Goal: Check status: Check status

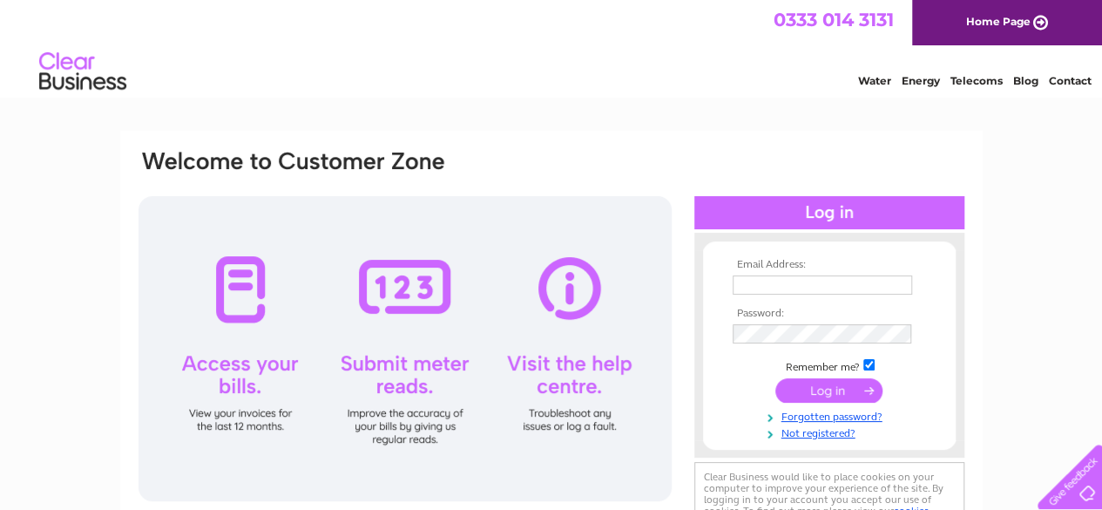
type input "[EMAIL_ADDRESS][DOMAIN_NAME]"
click at [822, 391] on input "submit" at bounding box center [828, 390] width 107 height 24
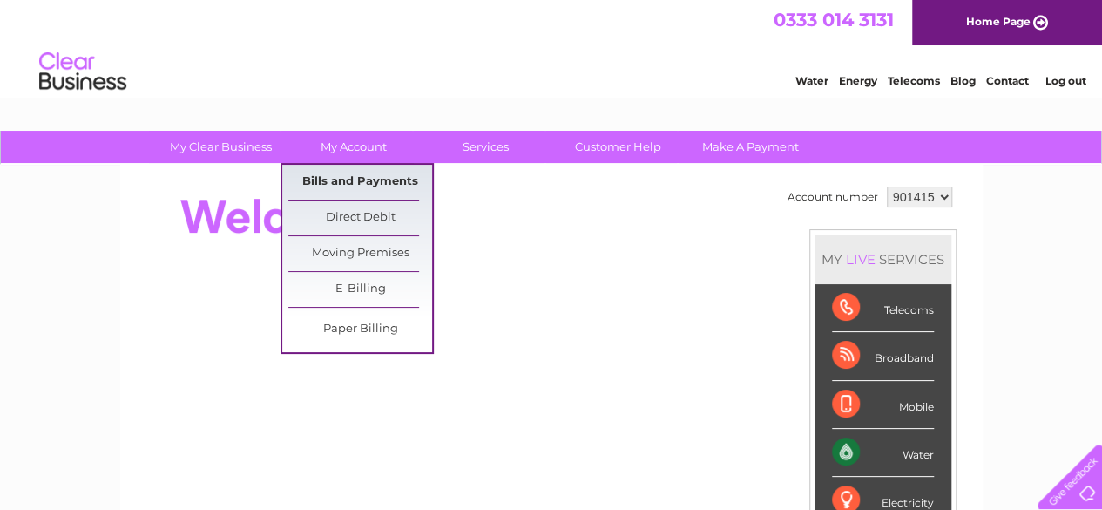
click at [350, 176] on link "Bills and Payments" at bounding box center [360, 182] width 144 height 35
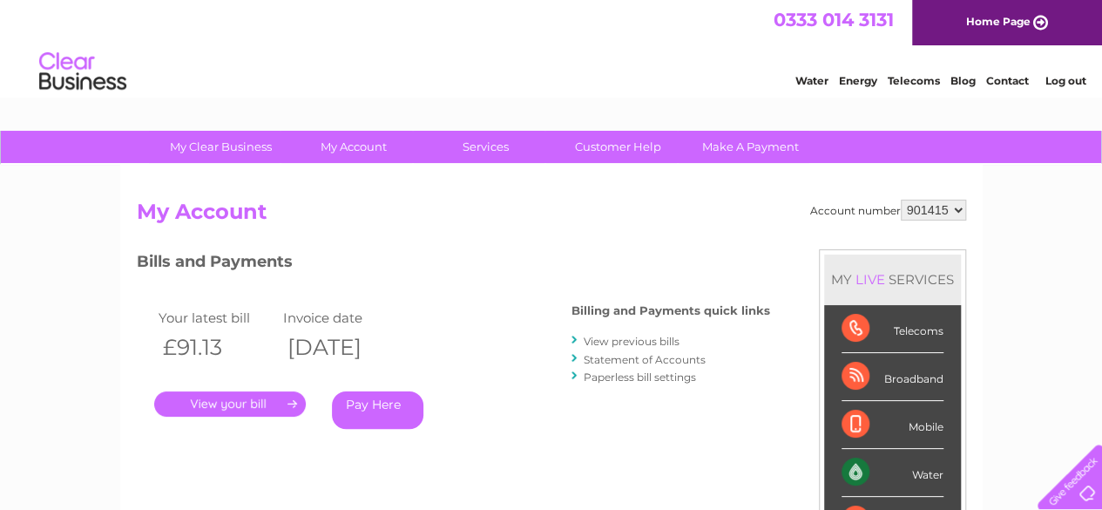
click at [244, 402] on link "." at bounding box center [230, 403] width 152 height 25
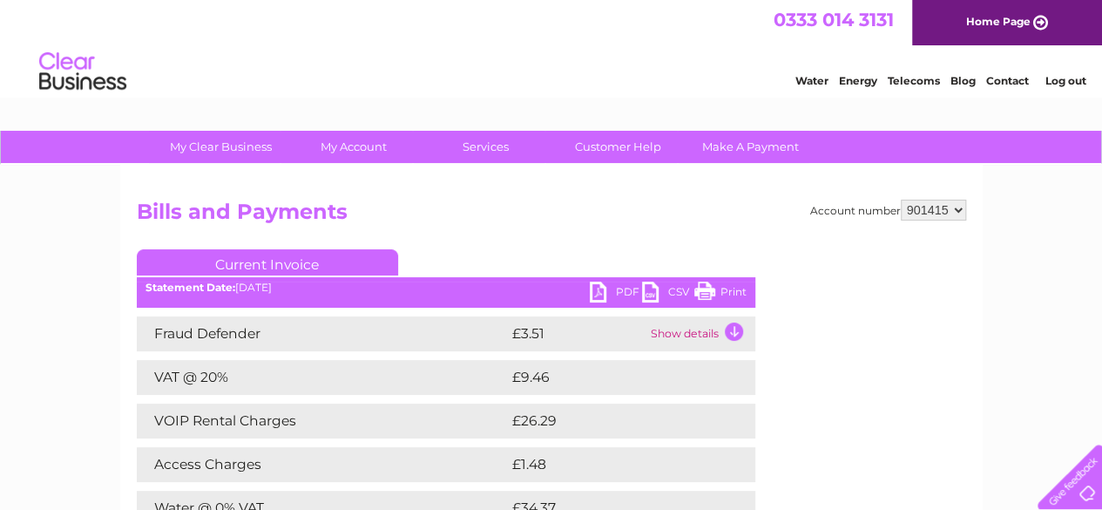
click at [622, 292] on link "PDF" at bounding box center [616, 293] width 52 height 25
